Goal: Transaction & Acquisition: Purchase product/service

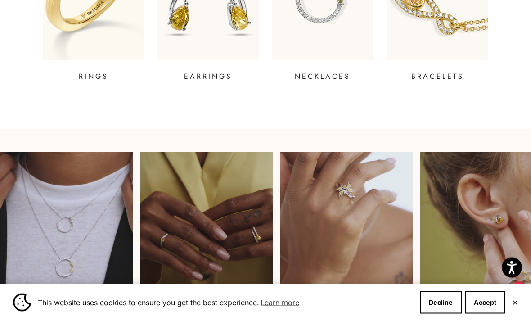
scroll to position [454, 0]
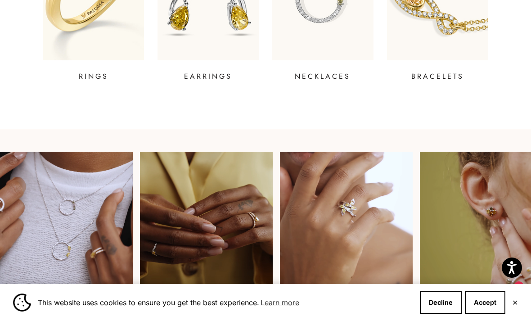
click at [216, 77] on p "EARRINGS" at bounding box center [208, 76] width 48 height 11
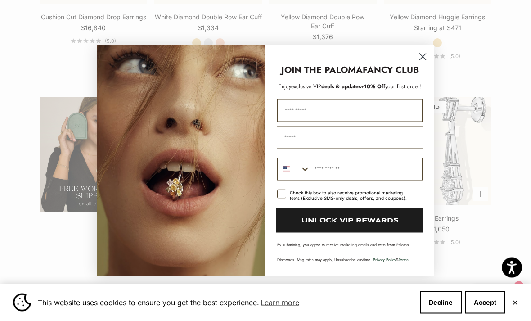
scroll to position [1378, 0]
click at [426, 60] on icon "Close dialog" at bounding box center [423, 57] width 6 height 6
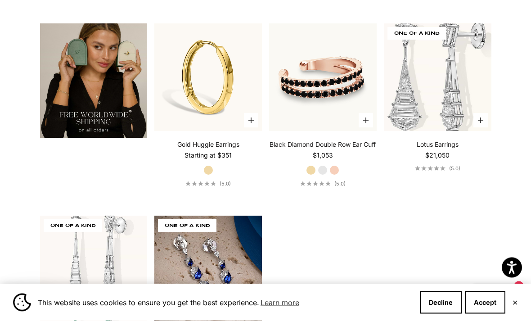
scroll to position [1449, 0]
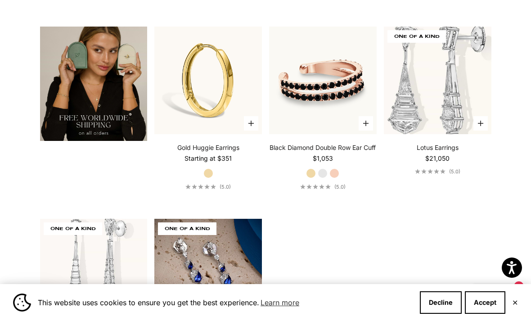
click at [232, 117] on img at bounding box center [208, 80] width 118 height 118
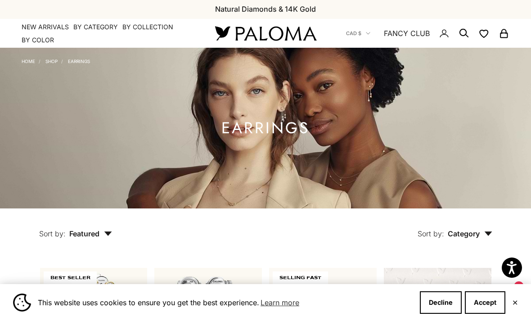
scroll to position [0, 0]
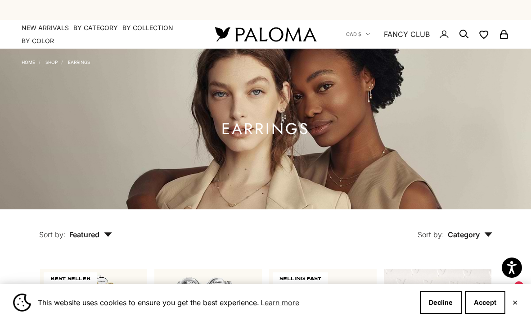
click at [48, 25] on link "NEW ARRIVALS" at bounding box center [45, 27] width 47 height 9
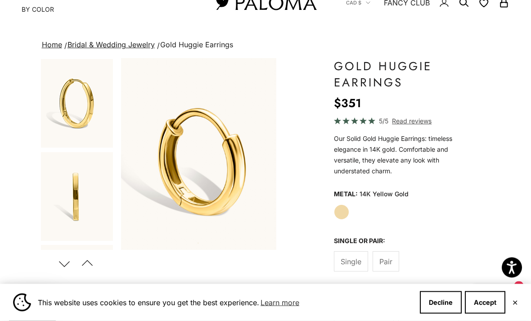
scroll to position [36, 0]
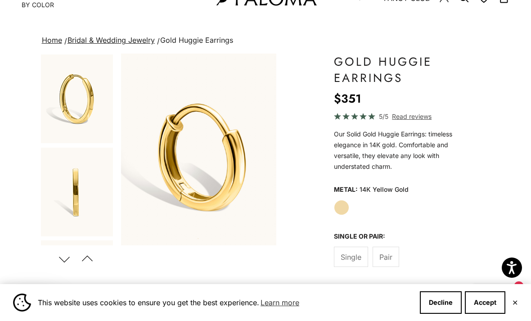
click at [97, 214] on img "Go to item 2" at bounding box center [77, 192] width 72 height 89
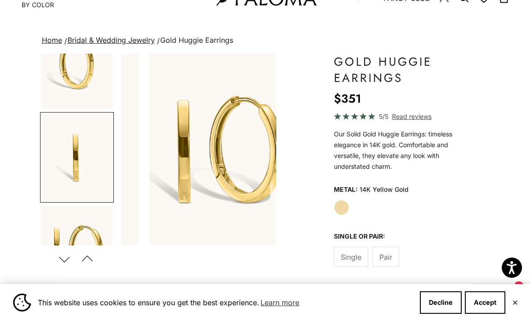
scroll to position [0, 166]
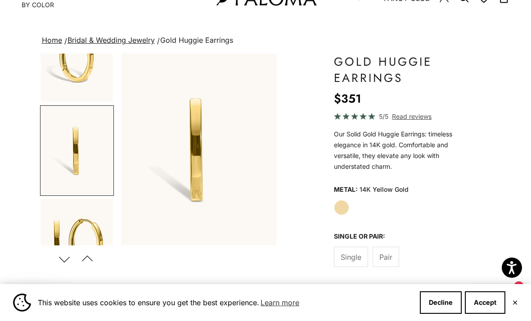
click at [106, 223] on img "Go to item 3" at bounding box center [77, 243] width 72 height 89
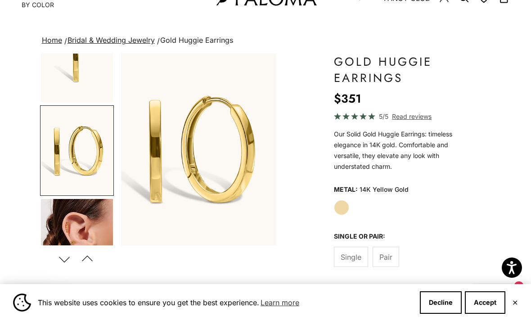
scroll to position [0, 332]
click at [107, 224] on img "Go to item 4" at bounding box center [77, 243] width 72 height 89
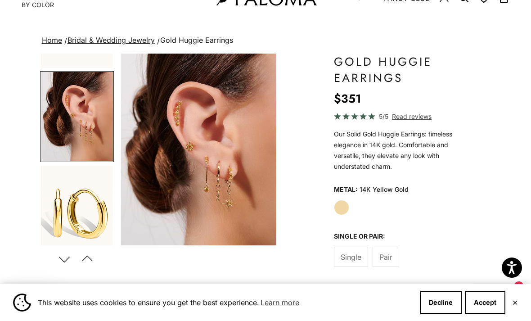
scroll to position [262, 0]
click at [96, 209] on img "Go to item 5" at bounding box center [77, 209] width 72 height 89
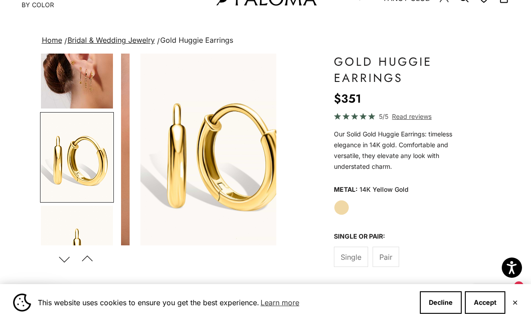
scroll to position [0, 665]
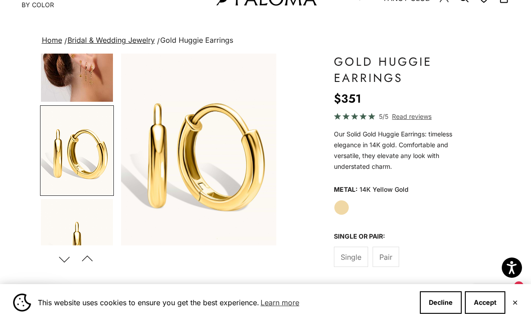
click at [93, 255] on button "Previous" at bounding box center [87, 259] width 20 height 21
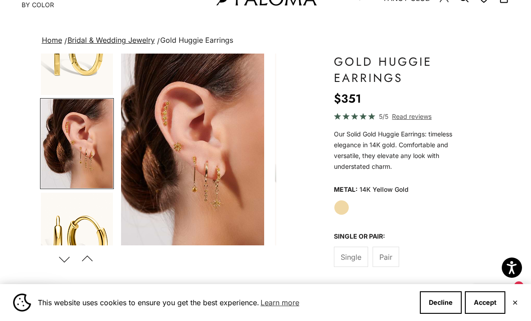
scroll to position [227, 0]
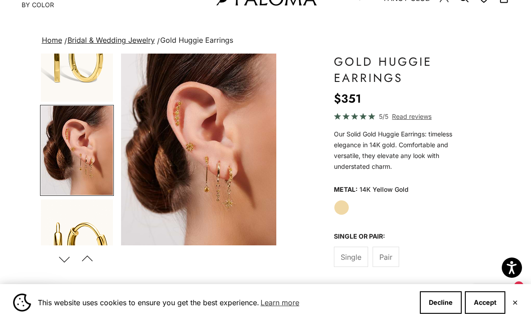
click at [68, 258] on button "Next" at bounding box center [64, 259] width 20 height 21
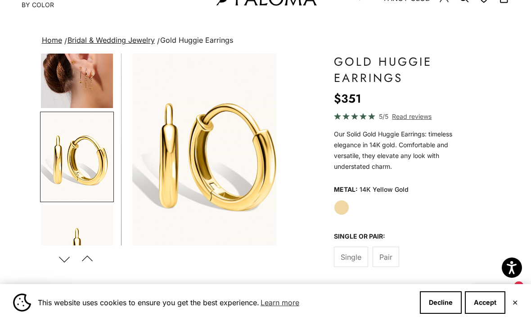
scroll to position [0, 665]
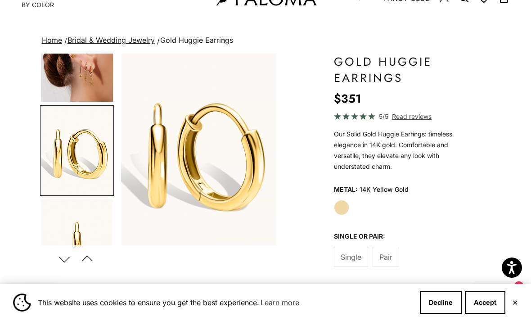
click at [73, 255] on button "Next" at bounding box center [64, 259] width 20 height 21
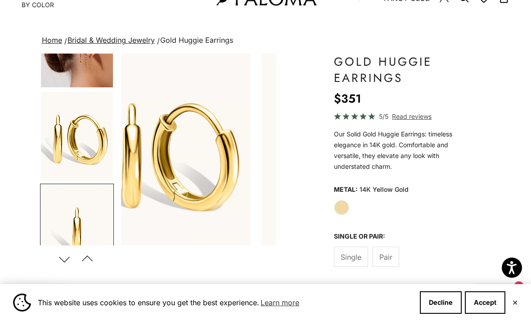
scroll to position [0, 0]
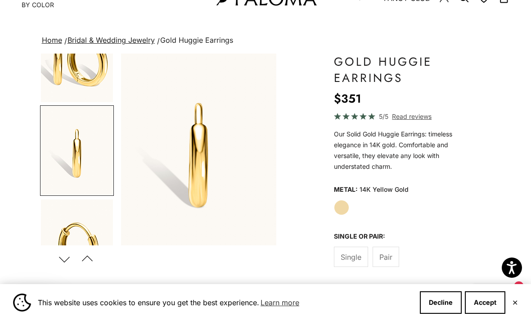
click at [77, 255] on button "Previous" at bounding box center [87, 259] width 20 height 21
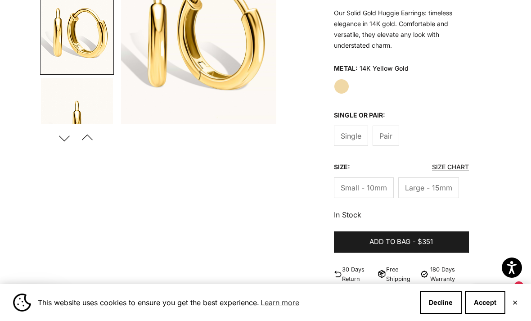
click at [385, 133] on span "Pair" at bounding box center [386, 136] width 13 height 12
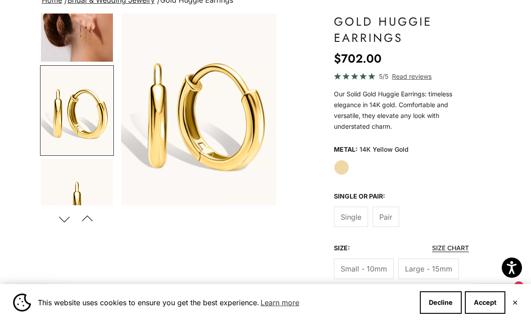
click at [453, 246] on button "Size chart" at bounding box center [450, 248] width 37 height 8
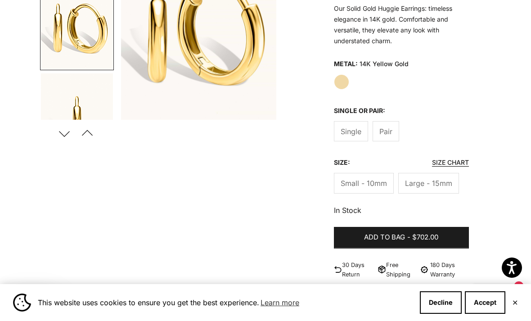
click at [463, 159] on button "Size chart" at bounding box center [450, 163] width 37 height 8
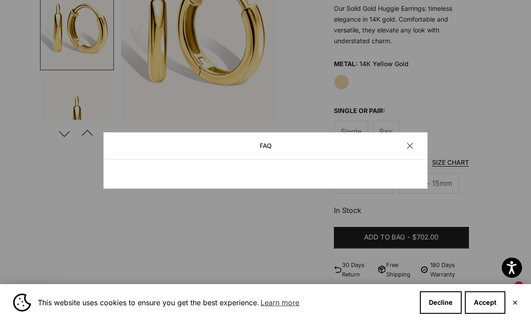
click at [407, 149] on button "Close" at bounding box center [410, 146] width 6 height 6
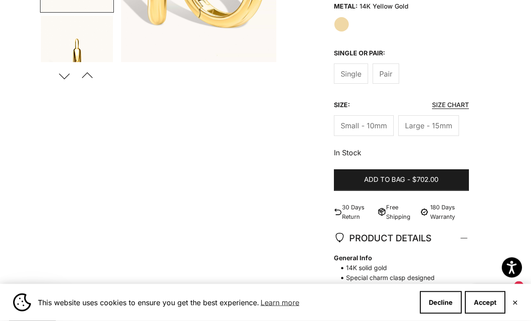
click at [434, 122] on span "Large - 15mm" at bounding box center [428, 126] width 47 height 12
